Goal: Transaction & Acquisition: Purchase product/service

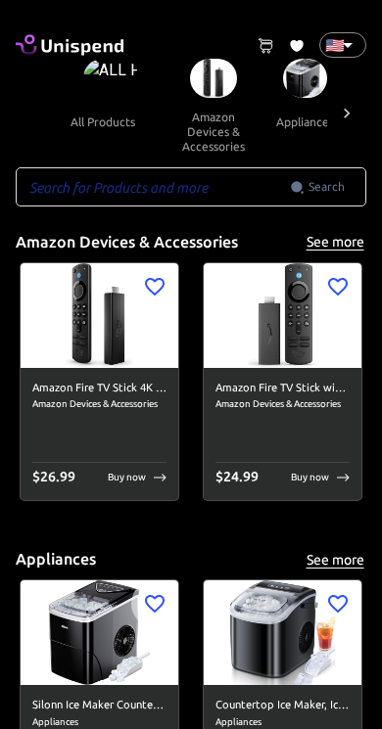
click at [190, 197] on input "text" at bounding box center [153, 186] width 274 height 39
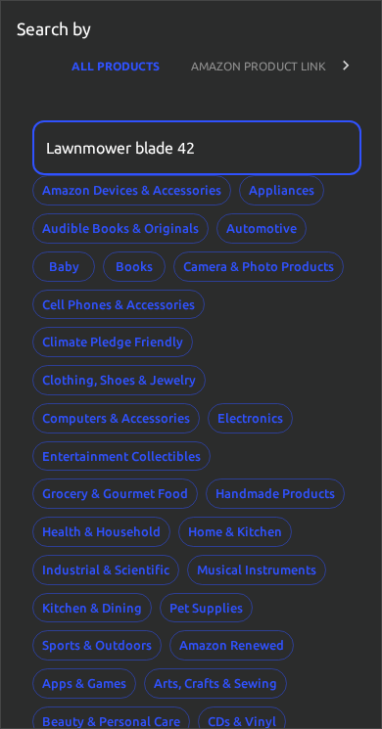
type input "Lawnmower blade 42"
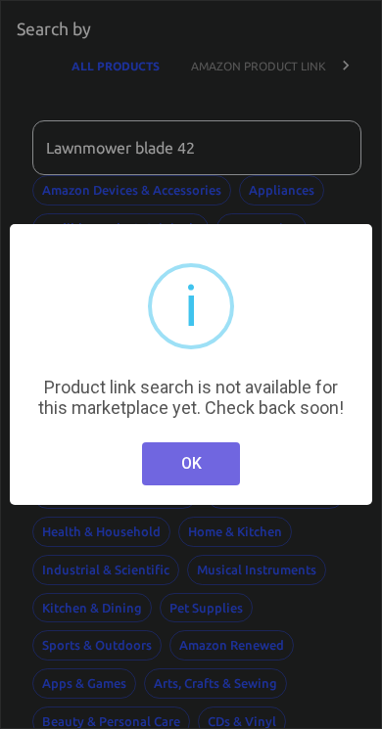
click at [218, 479] on button "OK" at bounding box center [191, 464] width 98 height 43
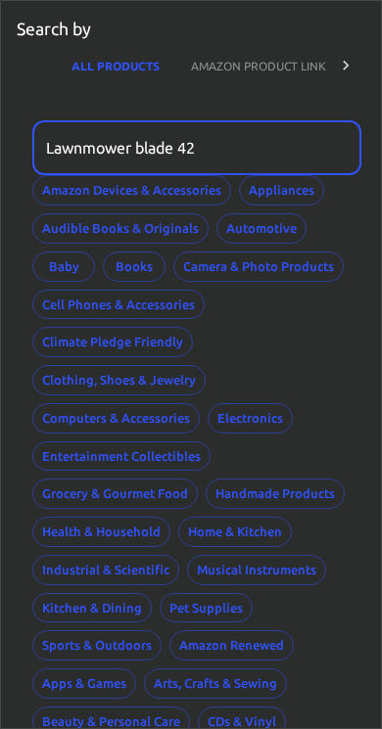
click at [238, 148] on input "Lawnmower blade 42" at bounding box center [189, 147] width 315 height 55
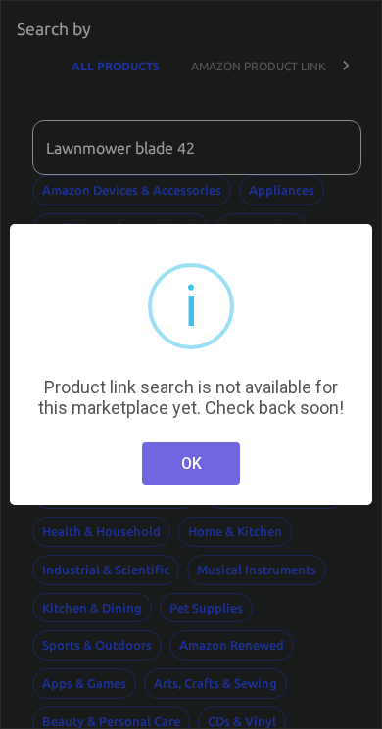
click at [215, 483] on button "OK" at bounding box center [191, 464] width 98 height 43
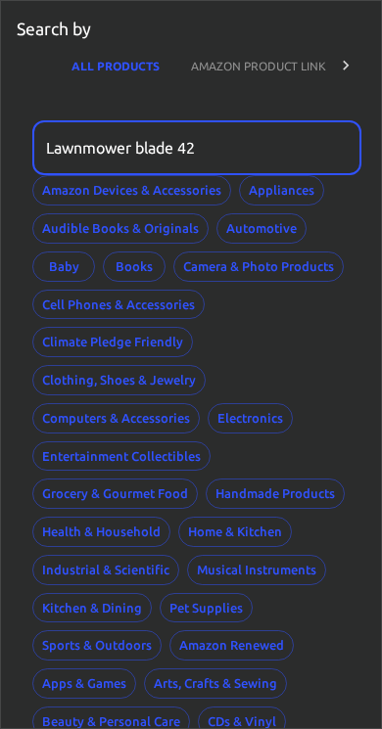
click at [255, 158] on input "Lawnmower blade 42" at bounding box center [189, 147] width 315 height 55
click at [303, 74] on button "AMAZON PRODUCT LINK" at bounding box center [258, 65] width 166 height 47
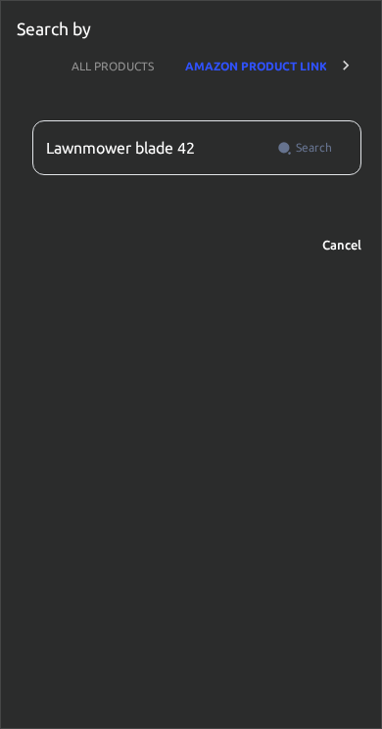
scroll to position [0, 18]
click at [321, 154] on span "Search" at bounding box center [314, 148] width 36 height 20
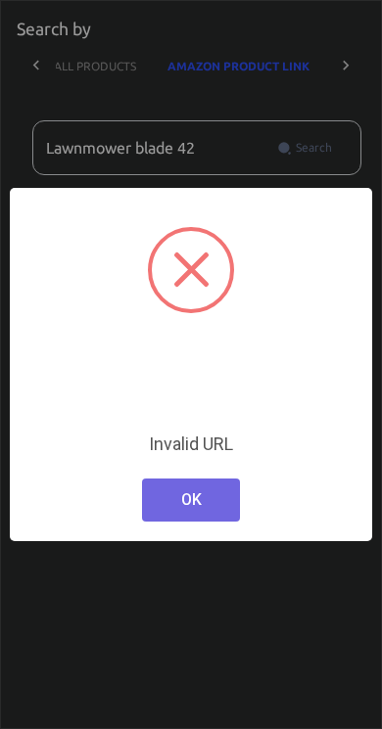
click at [210, 501] on button "OK" at bounding box center [191, 500] width 98 height 43
